Goal: Find specific page/section: Find specific page/section

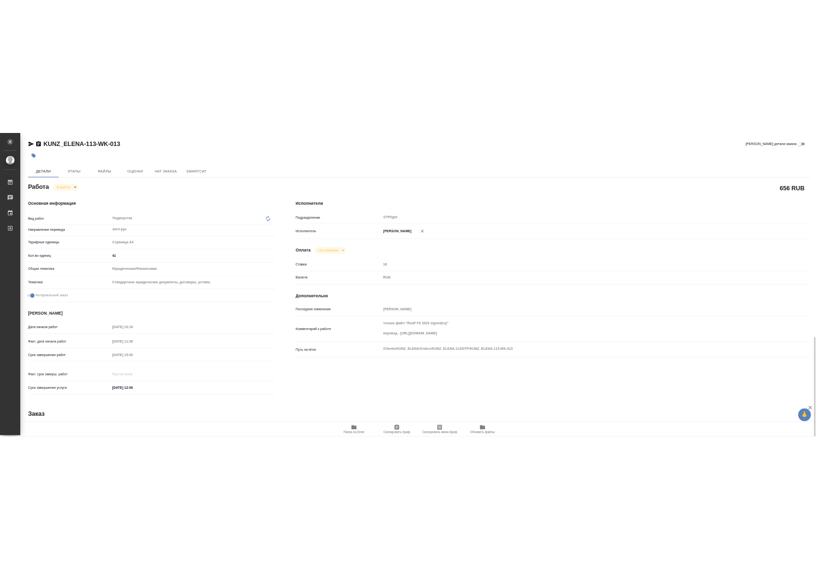
scroll to position [225, 0]
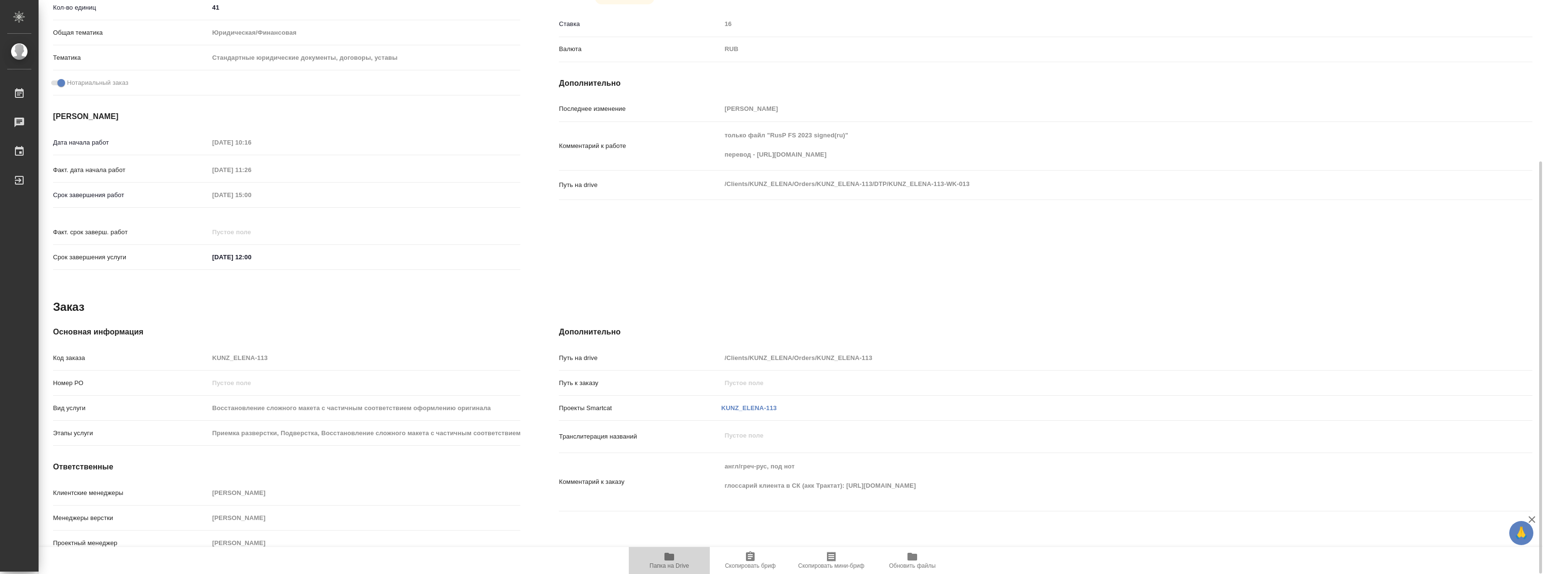
click at [666, 555] on icon "button" at bounding box center [669, 557] width 10 height 8
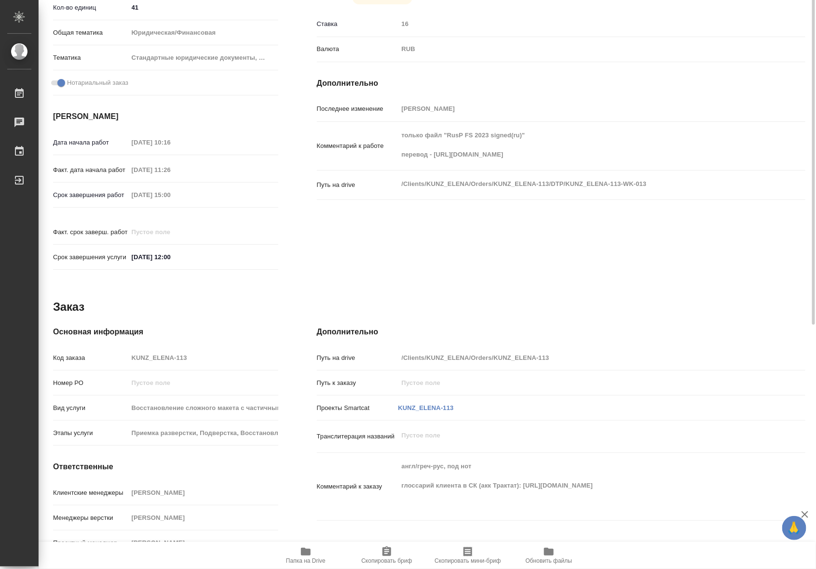
scroll to position [0, 0]
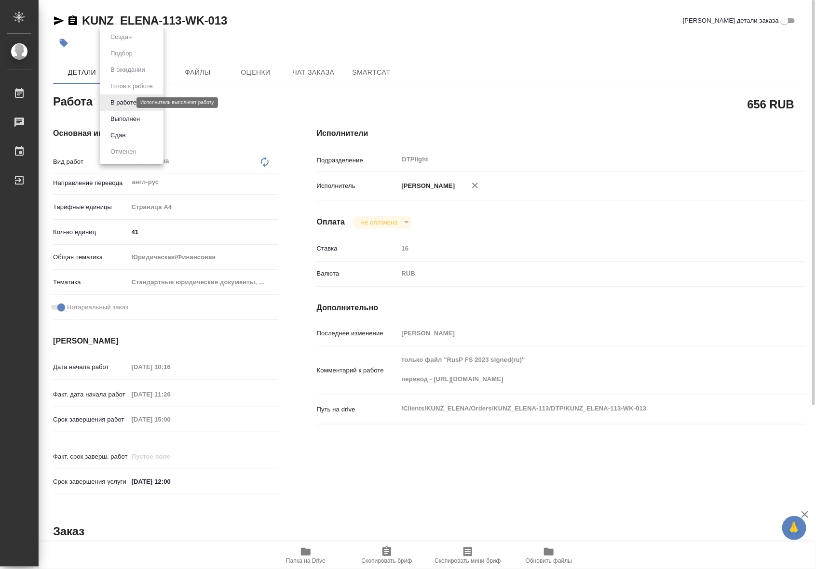
click at [128, 103] on body "🙏 .cls-1 fill:#fff; AWATERA Riianova [PERSON_NAME] 0 Чаты График Выйти KUNZ_ELE…" at bounding box center [408, 284] width 816 height 569
click at [126, 121] on button "Выполнен" at bounding box center [125, 119] width 35 height 11
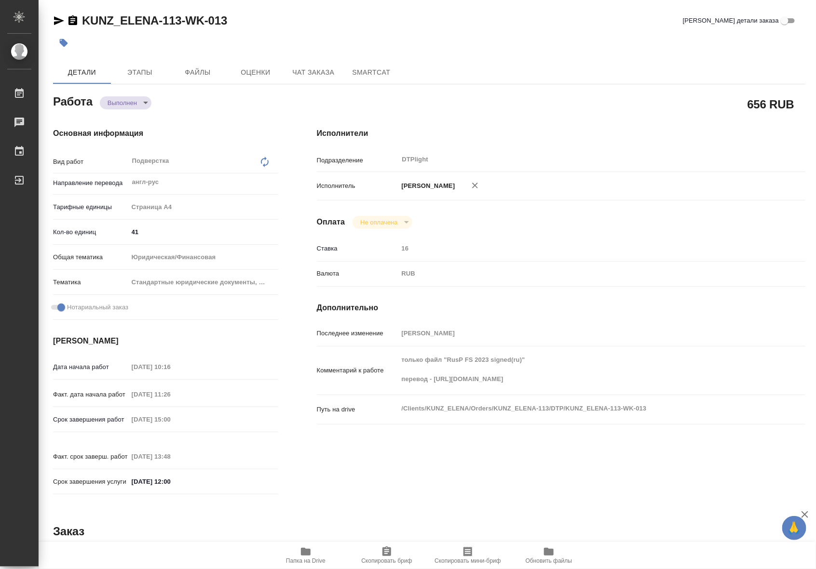
type textarea "x"
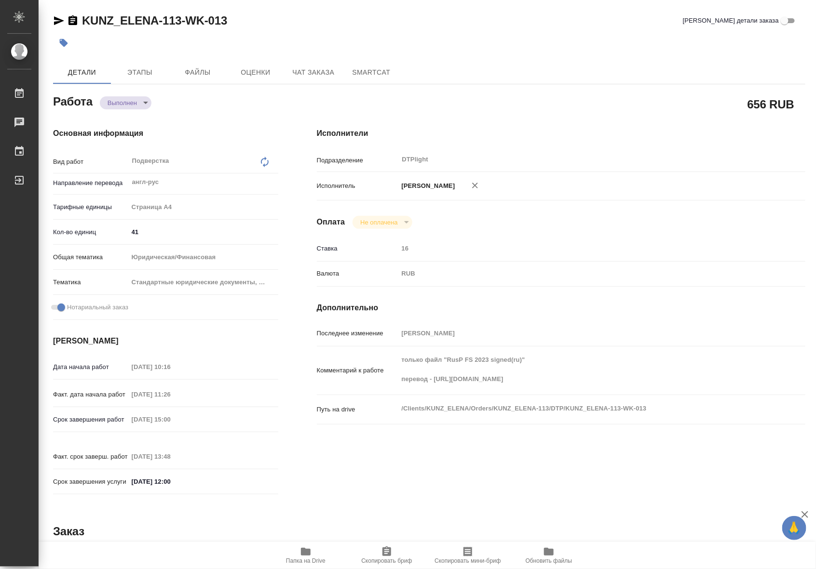
type textarea "x"
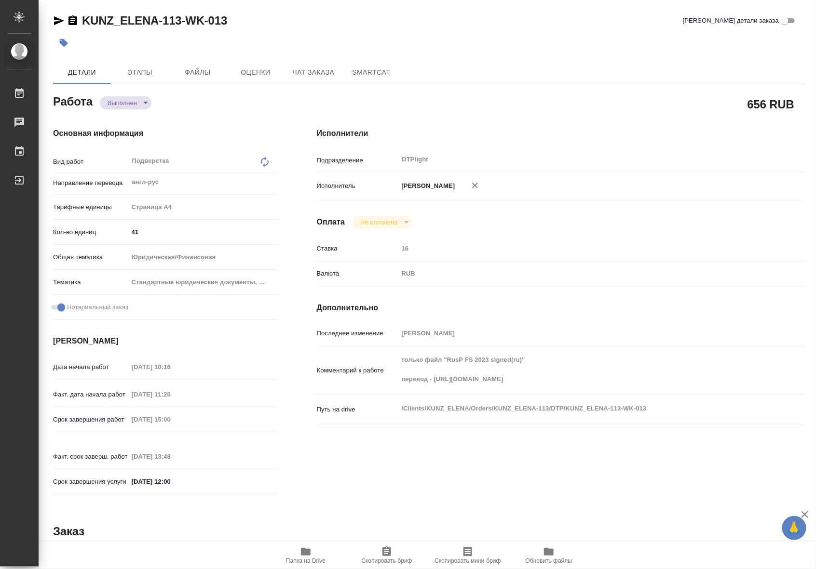
type textarea "x"
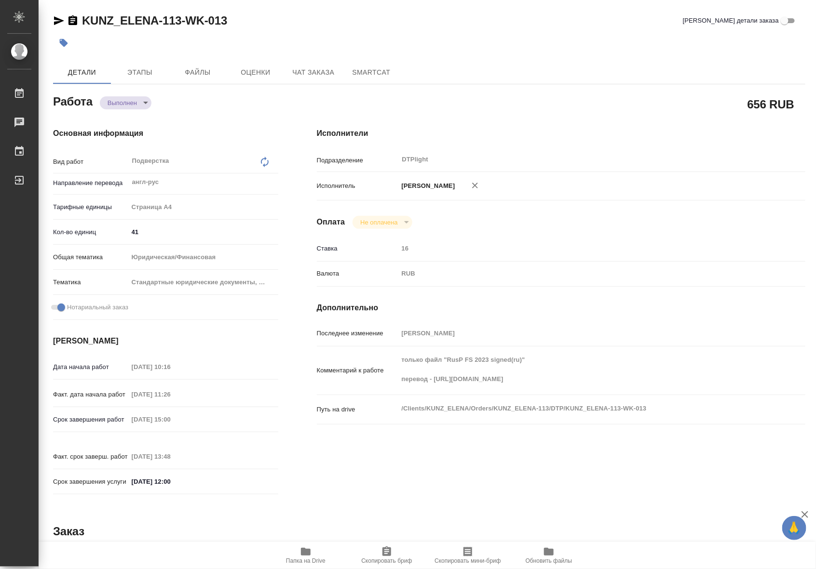
type textarea "x"
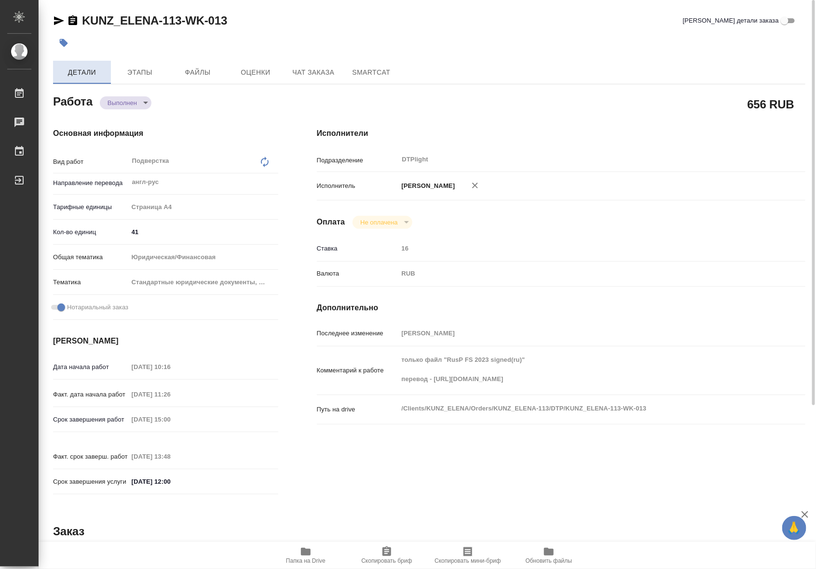
click at [97, 73] on span "Детали" at bounding box center [82, 73] width 46 height 12
